Goal: Task Accomplishment & Management: Complete application form

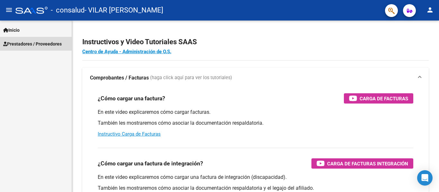
click at [29, 44] on span "Prestadores / Proveedores" at bounding box center [32, 43] width 58 height 7
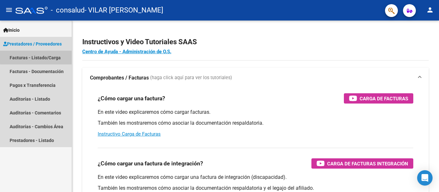
click at [41, 57] on link "Facturas - Listado/Carga" at bounding box center [36, 58] width 72 height 14
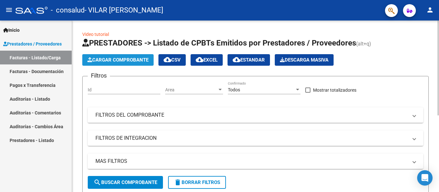
click at [129, 59] on span "Cargar Comprobante" at bounding box center [117, 60] width 61 height 6
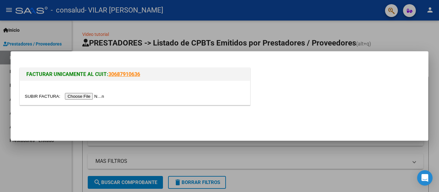
click at [94, 96] on input "file" at bounding box center [65, 96] width 81 height 7
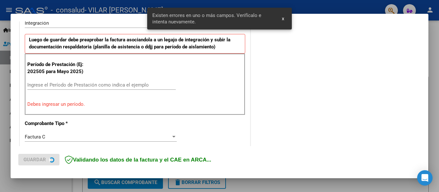
scroll to position [181, 0]
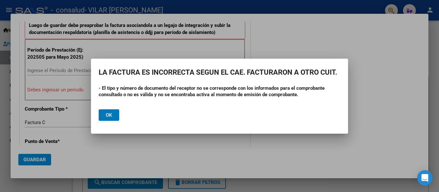
click at [111, 115] on span "Ok" at bounding box center [109, 115] width 6 height 6
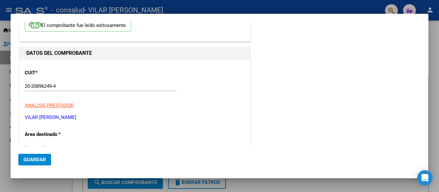
scroll to position [0, 0]
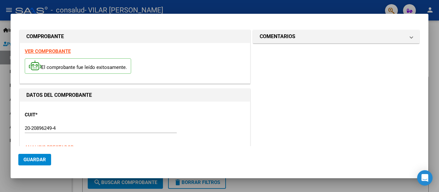
click at [37, 50] on strong "VER COMPROBANTE" at bounding box center [48, 51] width 46 height 6
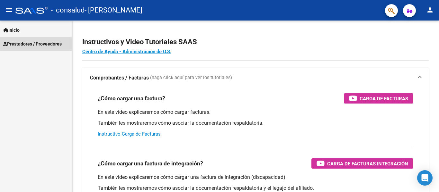
click at [38, 42] on span "Prestadores / Proveedores" at bounding box center [32, 43] width 58 height 7
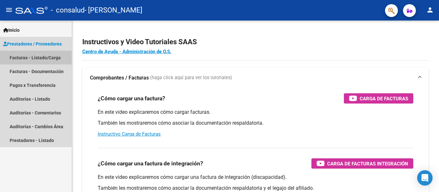
click at [44, 57] on link "Facturas - Listado/Carga" at bounding box center [36, 58] width 72 height 14
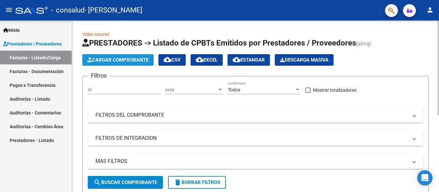
click at [104, 58] on span "Cargar Comprobante" at bounding box center [117, 60] width 61 height 6
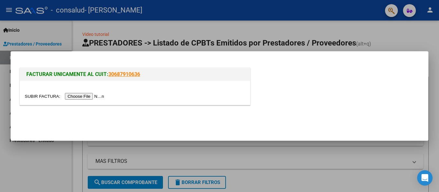
click at [91, 96] on input "file" at bounding box center [65, 96] width 81 height 7
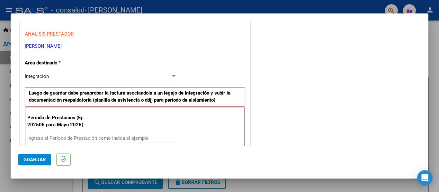
scroll to position [128, 0]
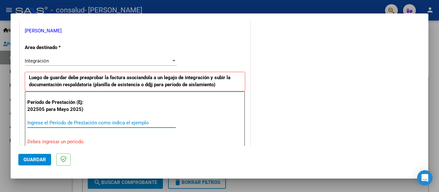
click at [75, 123] on input "Ingrese el Período de Prestación como indica el ejemplo" at bounding box center [101, 123] width 148 height 6
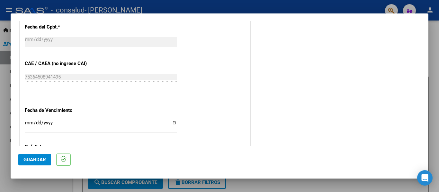
scroll to position [385, 0]
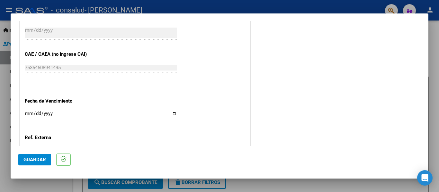
type input "202508"
click at [171, 113] on input "Ingresar la fecha" at bounding box center [101, 116] width 152 height 10
type input "2025-09-09"
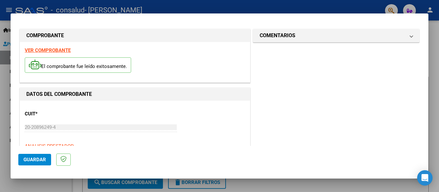
scroll to position [0, 0]
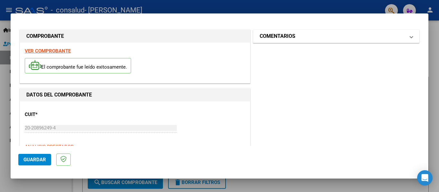
click at [287, 37] on h1 "COMENTARIOS" at bounding box center [277, 36] width 36 height 8
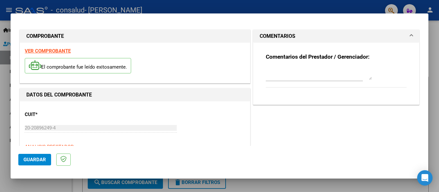
click at [280, 39] on h1 "COMENTARIOS" at bounding box center [277, 36] width 36 height 8
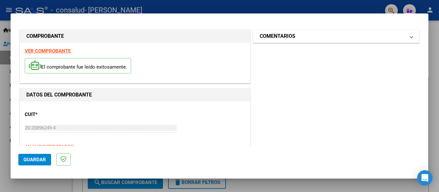
click at [259, 36] on h1 "COMENTARIOS" at bounding box center [277, 36] width 36 height 8
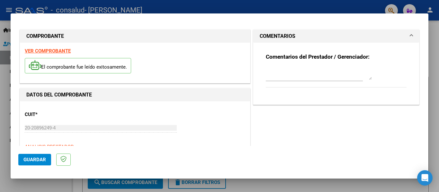
click at [310, 55] on strong "Comentarios del Prestador / Gerenciador:" at bounding box center [318, 57] width 104 height 6
click at [92, 66] on p "El comprobante fue leído exitosamente." at bounding box center [78, 66] width 106 height 16
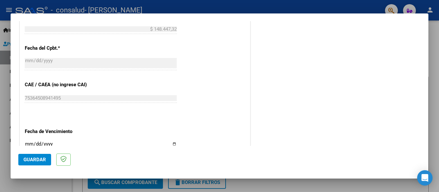
scroll to position [440, 0]
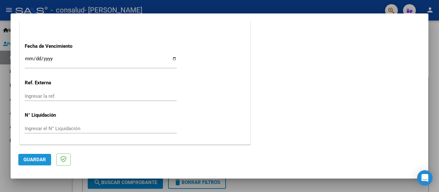
click at [37, 161] on span "Guardar" at bounding box center [34, 160] width 22 height 6
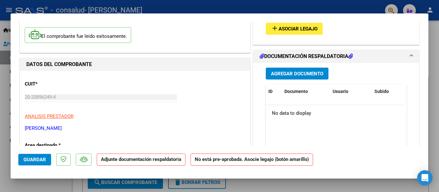
scroll to position [32, 0]
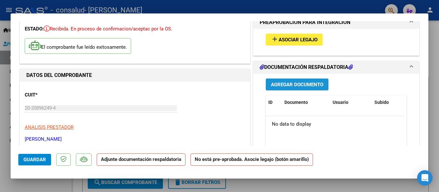
click at [296, 83] on span "Agregar Documento" at bounding box center [297, 85] width 52 height 6
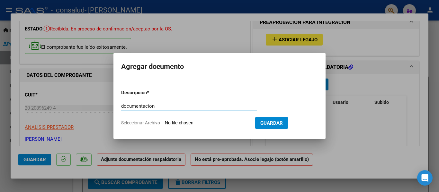
type input "documentacion"
click at [201, 123] on input "Seleccionar Archivo" at bounding box center [207, 123] width 85 height 6
type input "C:\fakepath\VILAR MARCO FA 2-384 DOCUMENTACION.pdf"
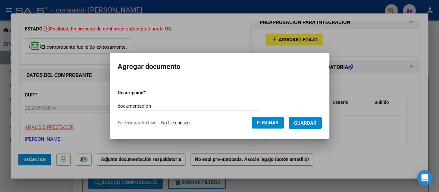
click at [311, 121] on span "Guardar" at bounding box center [305, 123] width 22 height 6
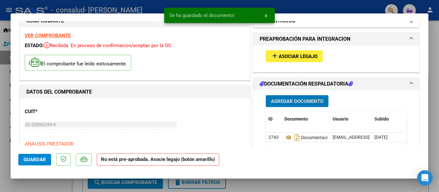
scroll to position [0, 0]
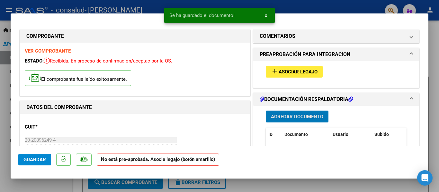
click at [290, 72] on span "Asociar Legajo" at bounding box center [297, 72] width 39 height 6
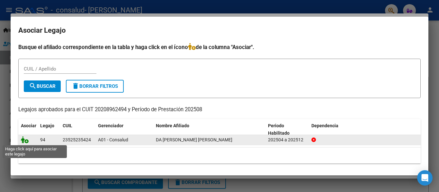
click at [26, 139] on icon at bounding box center [25, 139] width 8 height 7
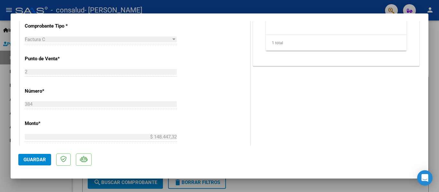
scroll to position [257, 0]
click at [37, 158] on span "Guardar" at bounding box center [34, 160] width 22 height 6
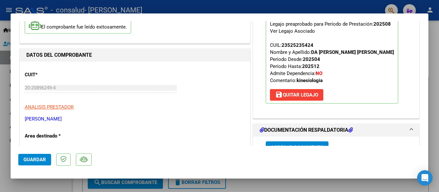
scroll to position [0, 0]
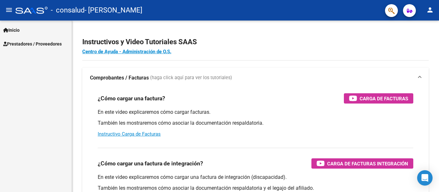
click at [42, 42] on span "Prestadores / Proveedores" at bounding box center [32, 43] width 58 height 7
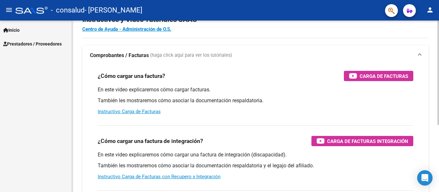
scroll to position [32, 0]
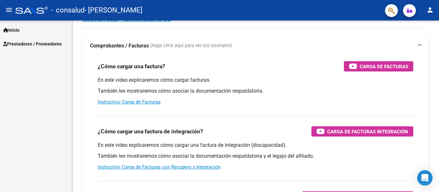
click at [23, 42] on span "Prestadores / Proveedores" at bounding box center [32, 43] width 58 height 7
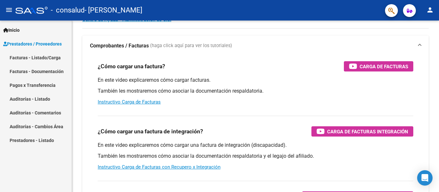
click at [49, 59] on link "Facturas - Listado/Carga" at bounding box center [36, 58] width 72 height 14
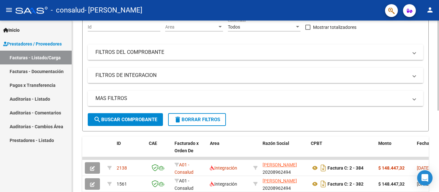
scroll to position [59, 0]
